Goal: Information Seeking & Learning: Learn about a topic

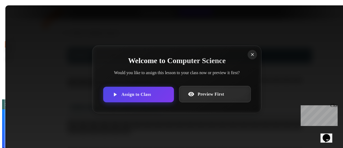
scroll to position [884, 0]
click at [197, 94] on link "Preview First" at bounding box center [215, 94] width 72 height 16
